Goal: Task Accomplishment & Management: Manage account settings

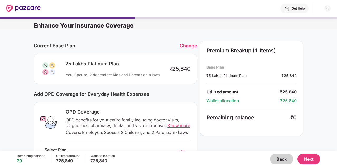
scroll to position [55, 0]
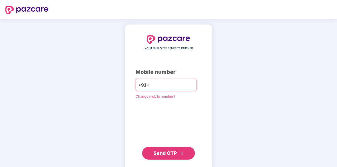
type input "**********"
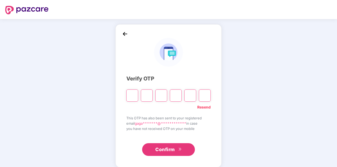
type input "*"
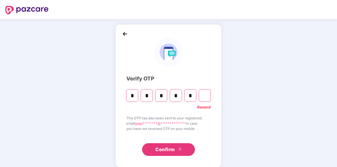
type input "*"
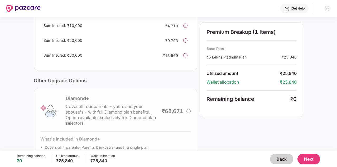
scroll to position [179, 0]
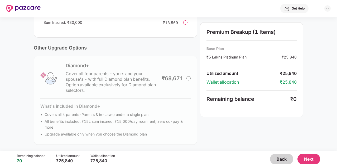
click at [305, 156] on button "Next" at bounding box center [309, 158] width 23 height 11
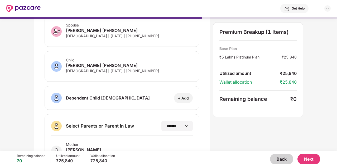
scroll to position [120, 0]
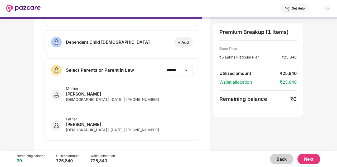
click at [189, 69] on div "**********" at bounding box center [177, 70] width 32 height 11
click at [184, 69] on select "**********" at bounding box center [177, 70] width 23 height 4
click at [305, 157] on button "Next" at bounding box center [309, 158] width 23 height 11
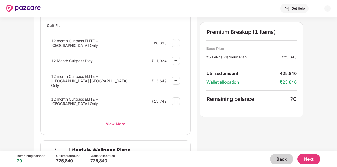
scroll to position [245, 0]
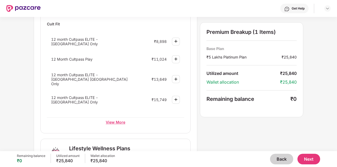
click at [126, 117] on div "View More" at bounding box center [115, 122] width 137 height 10
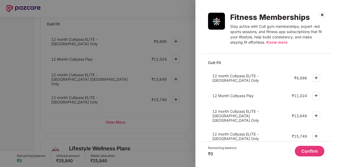
click at [323, 15] on img at bounding box center [322, 15] width 8 height 8
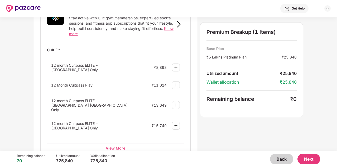
scroll to position [217, 0]
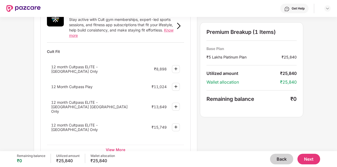
click at [310, 156] on button "Next" at bounding box center [309, 158] width 23 height 11
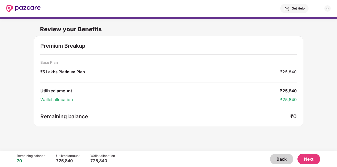
click at [310, 155] on button "Next" at bounding box center [309, 158] width 23 height 11
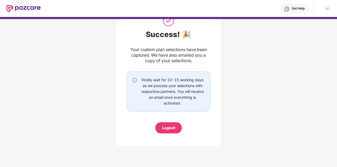
scroll to position [23, 0]
click at [173, 126] on div "Logout" at bounding box center [168, 128] width 13 height 6
